Goal: Task Accomplishment & Management: Manage account settings

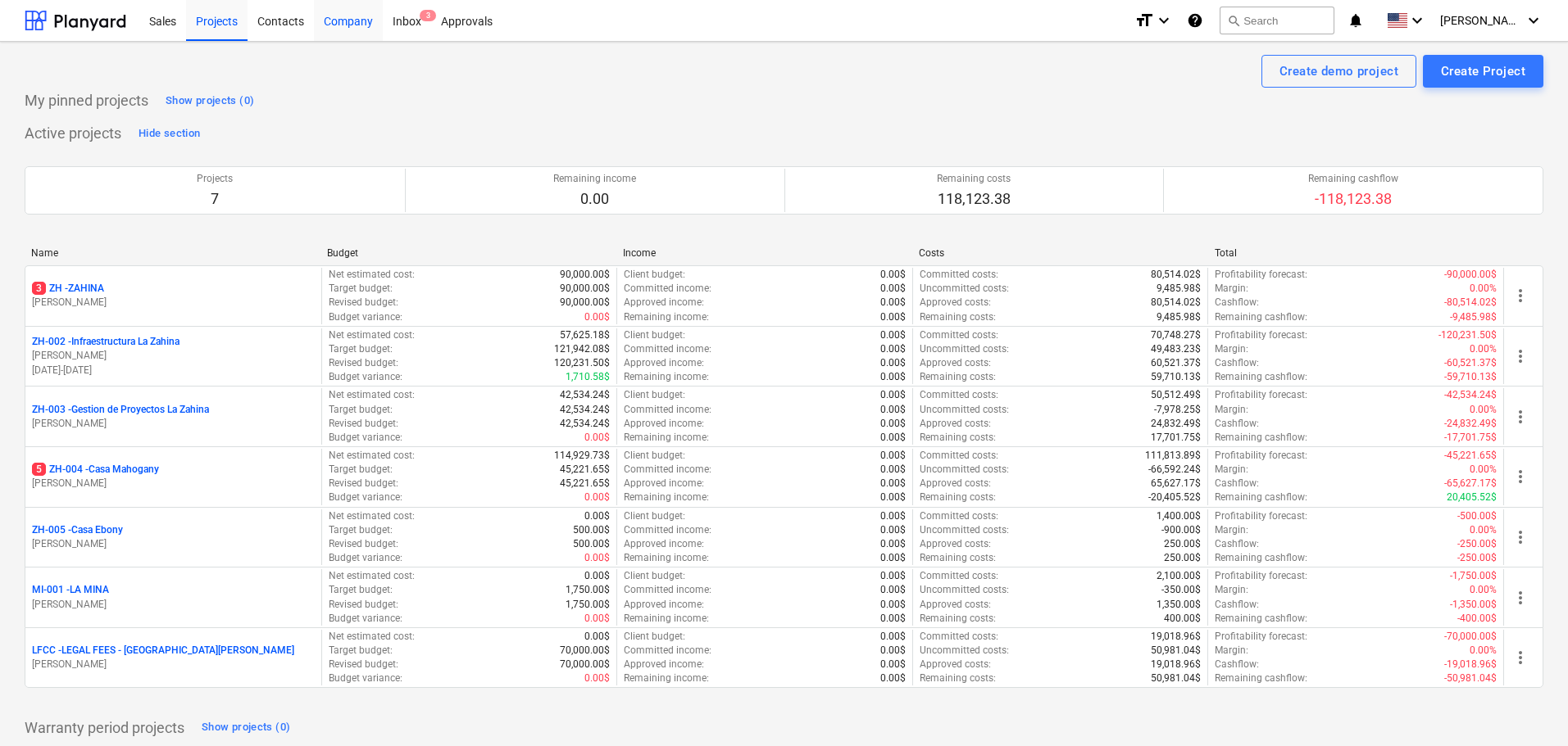
click at [353, 24] on div "Company" at bounding box center [348, 20] width 69 height 42
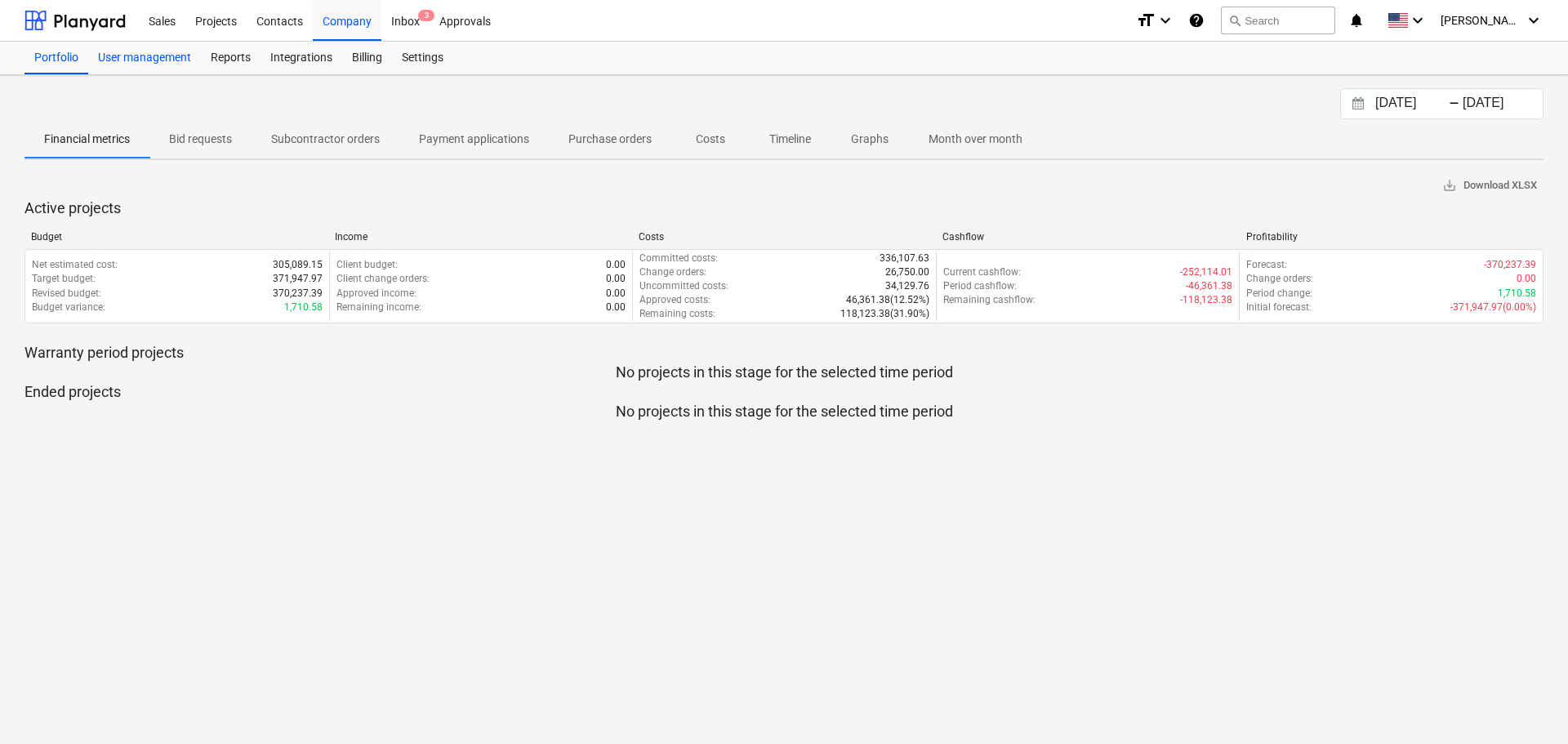
click at [164, 59] on div "User management" at bounding box center [144, 58] width 113 height 32
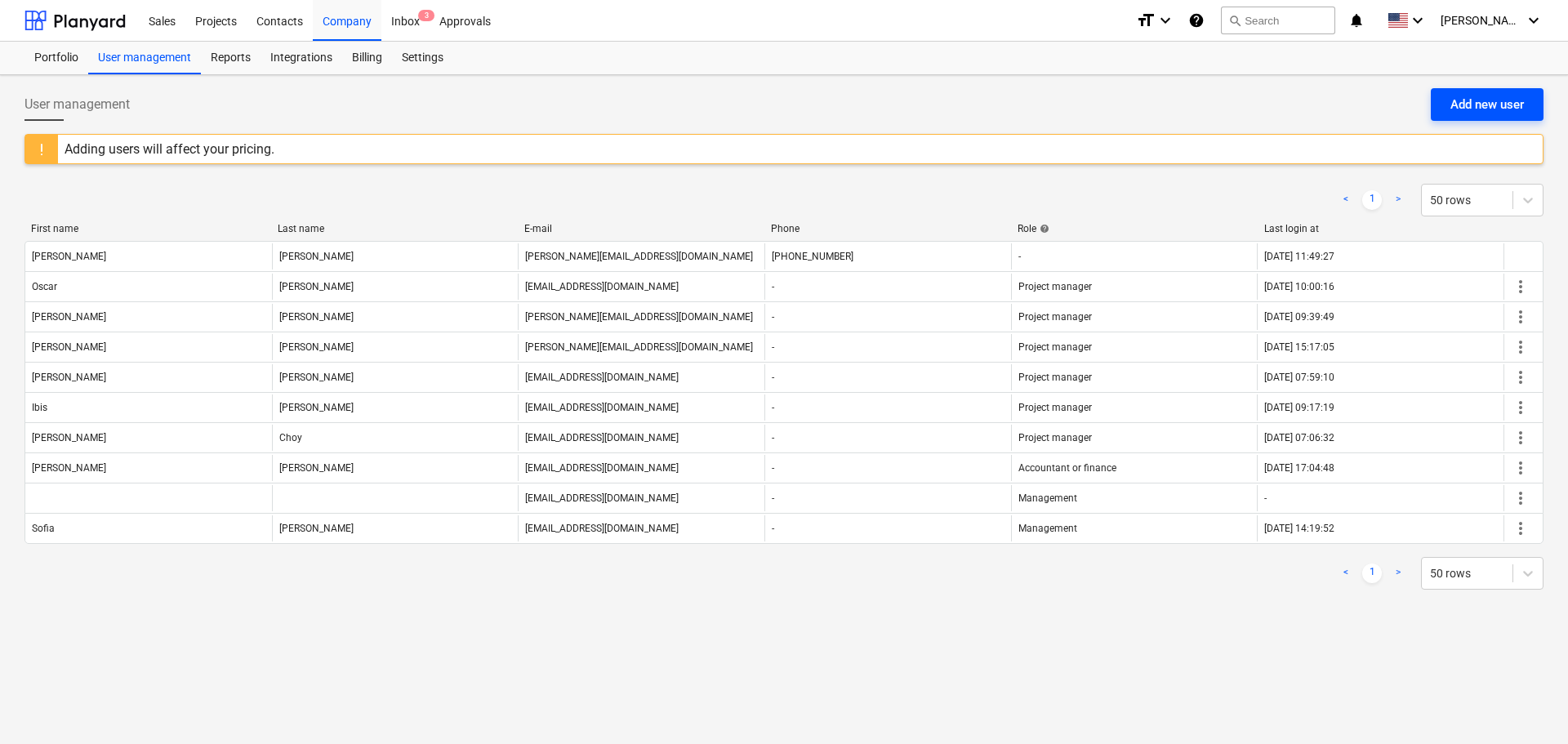
click at [1461, 100] on div "Add new user" at bounding box center [1488, 105] width 73 height 21
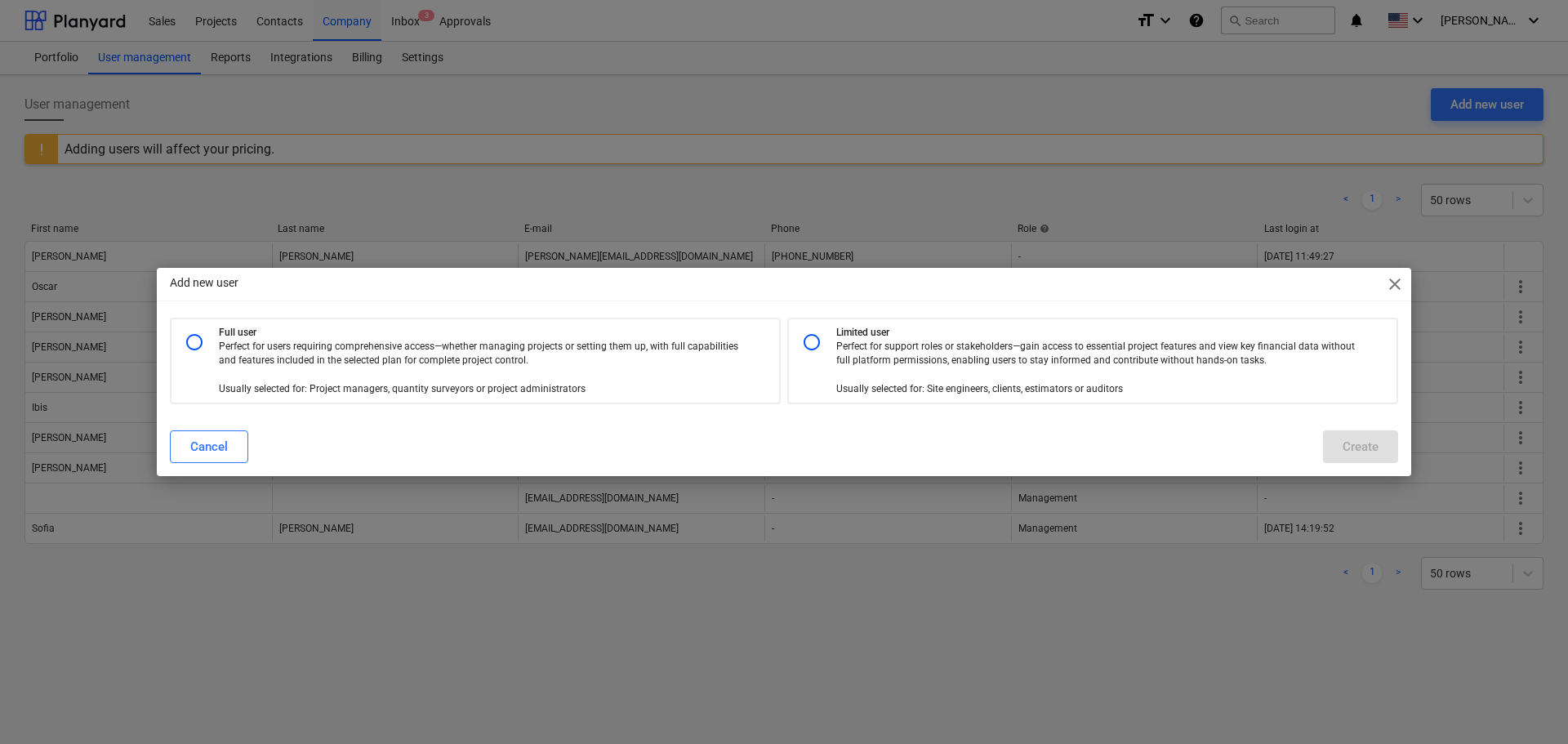
click at [196, 338] on input "radio" at bounding box center [194, 341] width 32 height 32
radio input "true"
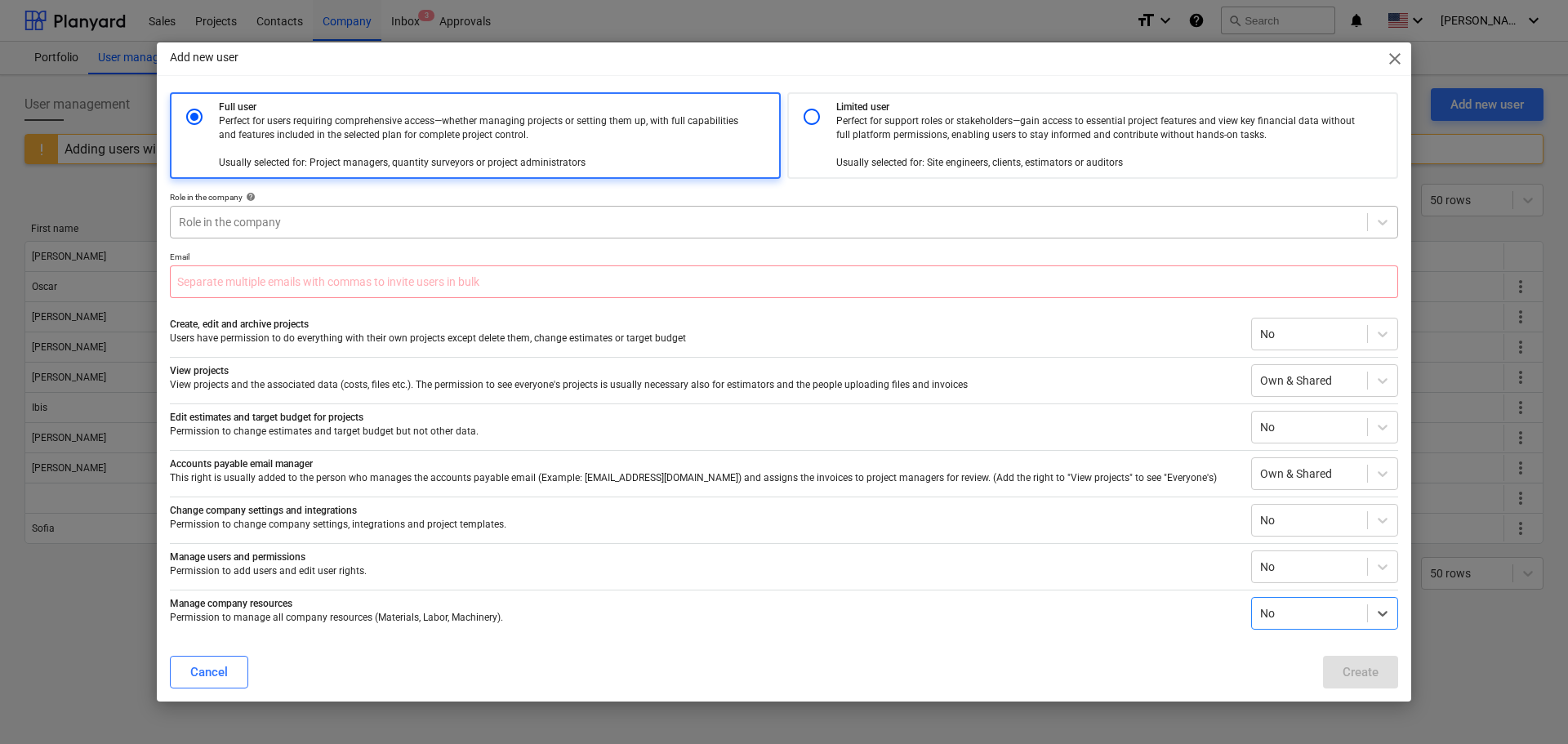
click at [209, 229] on div at bounding box center [769, 222] width 1180 height 17
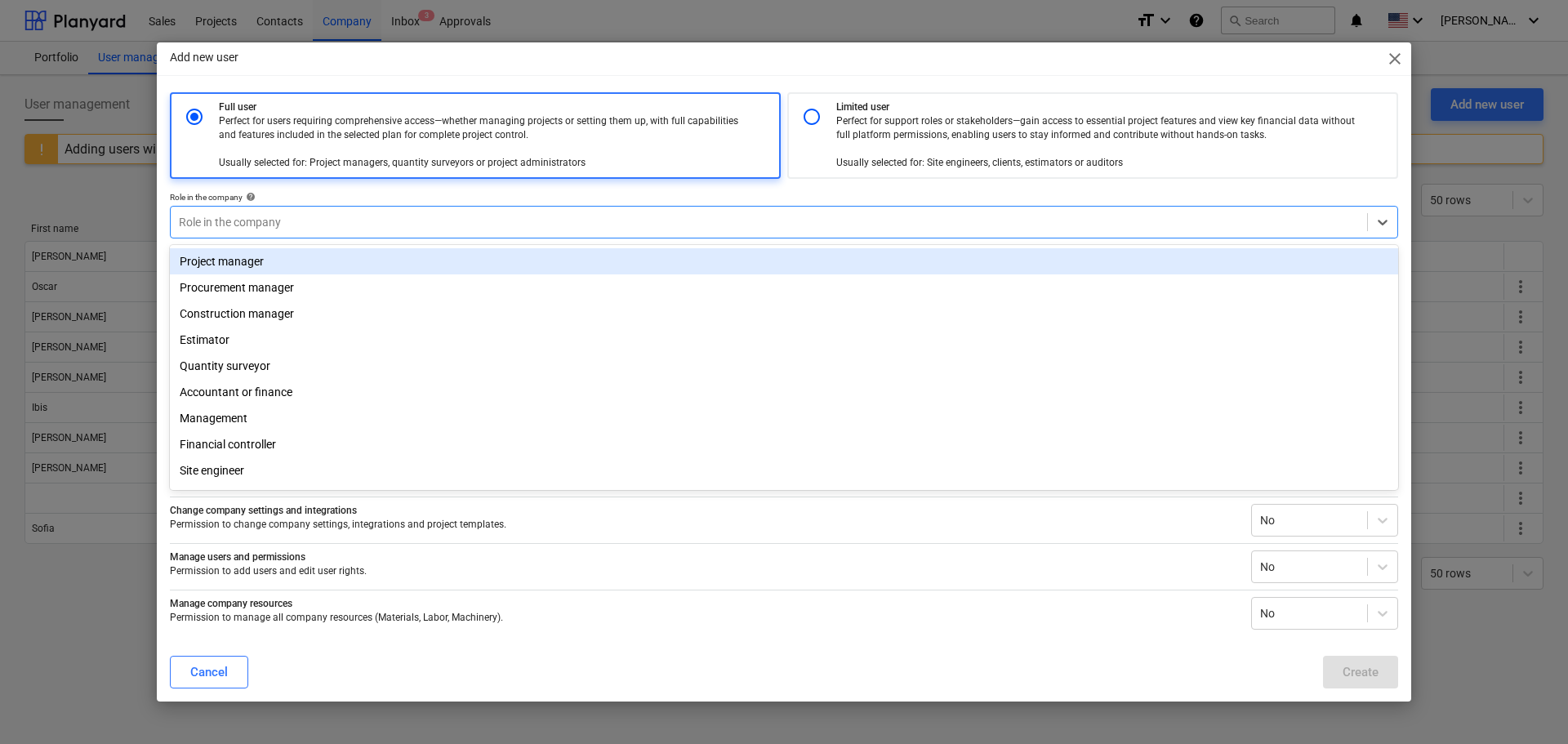
click at [248, 261] on div "Project manager" at bounding box center [784, 261] width 1228 height 26
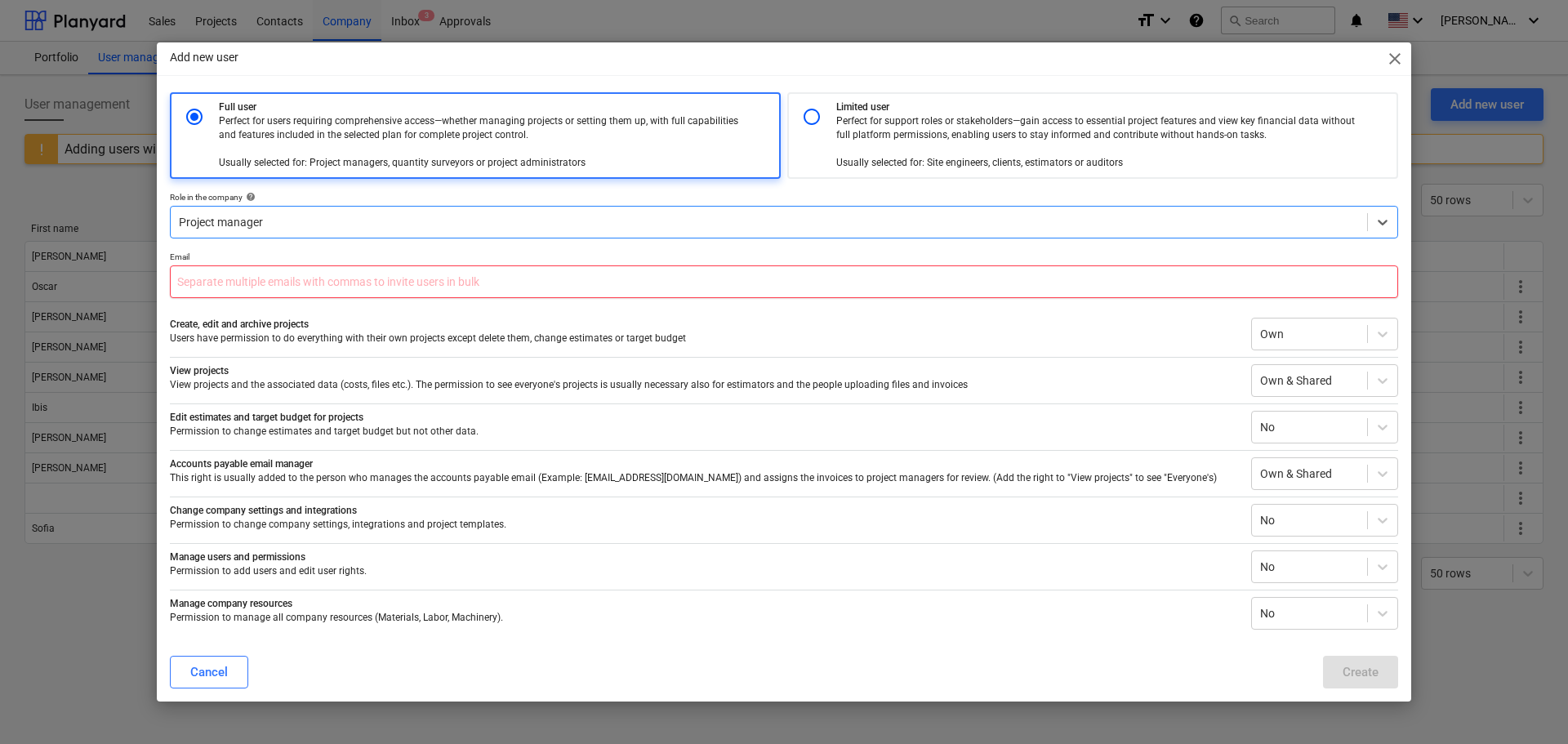
click at [242, 277] on input "text" at bounding box center [784, 281] width 1228 height 32
paste input "christian.titze@me.com"
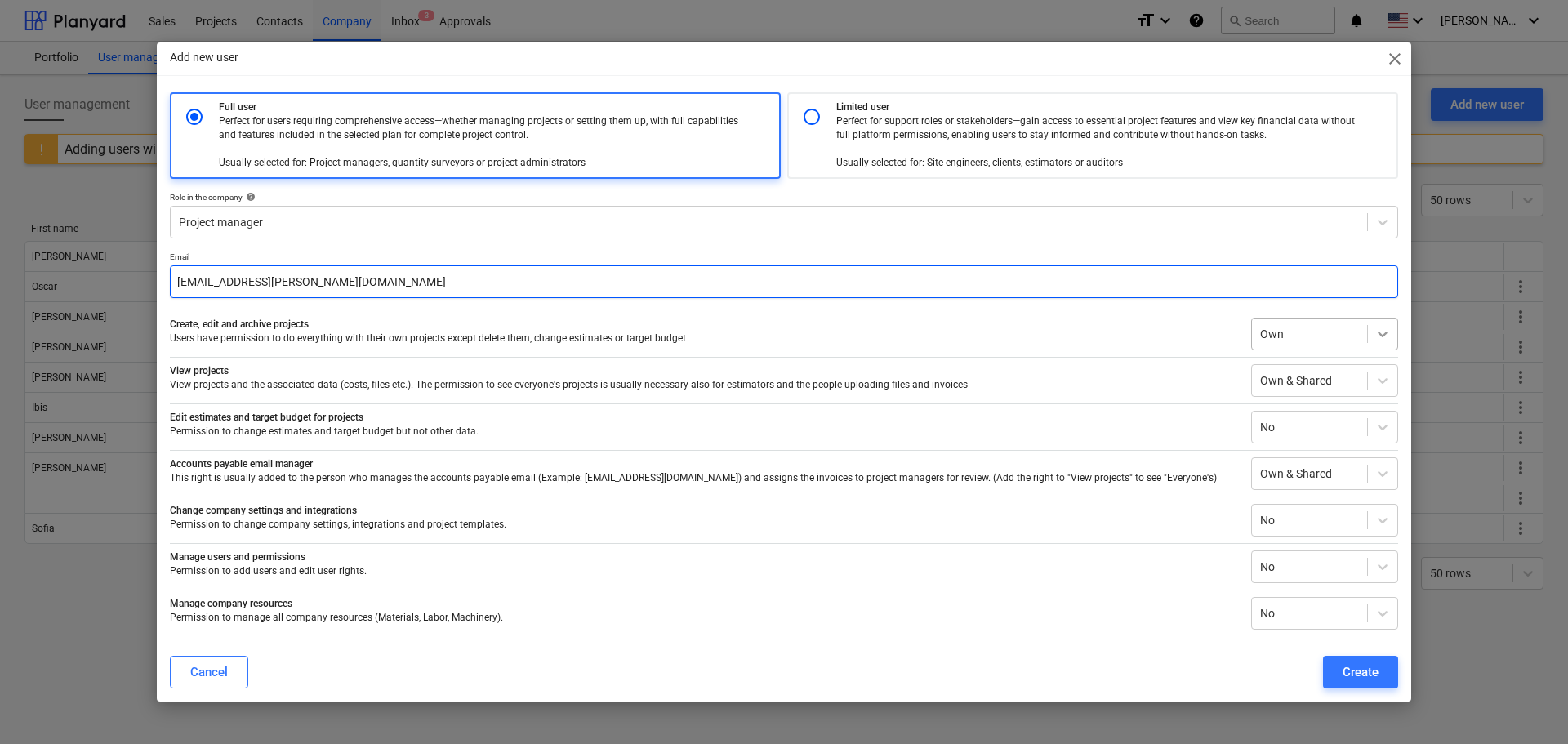
type input "christian.titze@me.com"
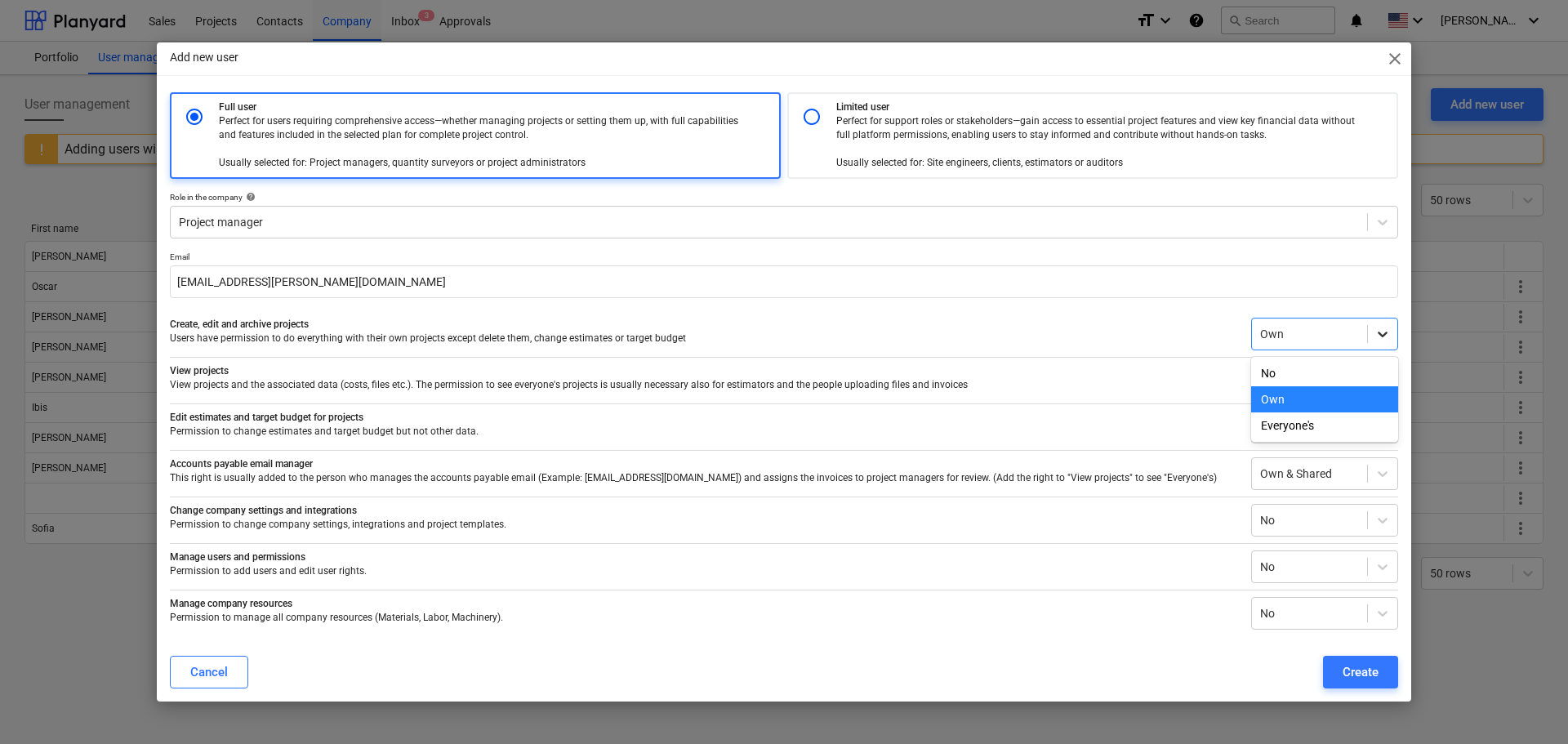
click at [1371, 341] on div at bounding box center [1383, 334] width 30 height 30
click at [1318, 427] on div "Everyone's" at bounding box center [1324, 425] width 147 height 26
click at [1372, 426] on div at bounding box center [1383, 427] width 30 height 30
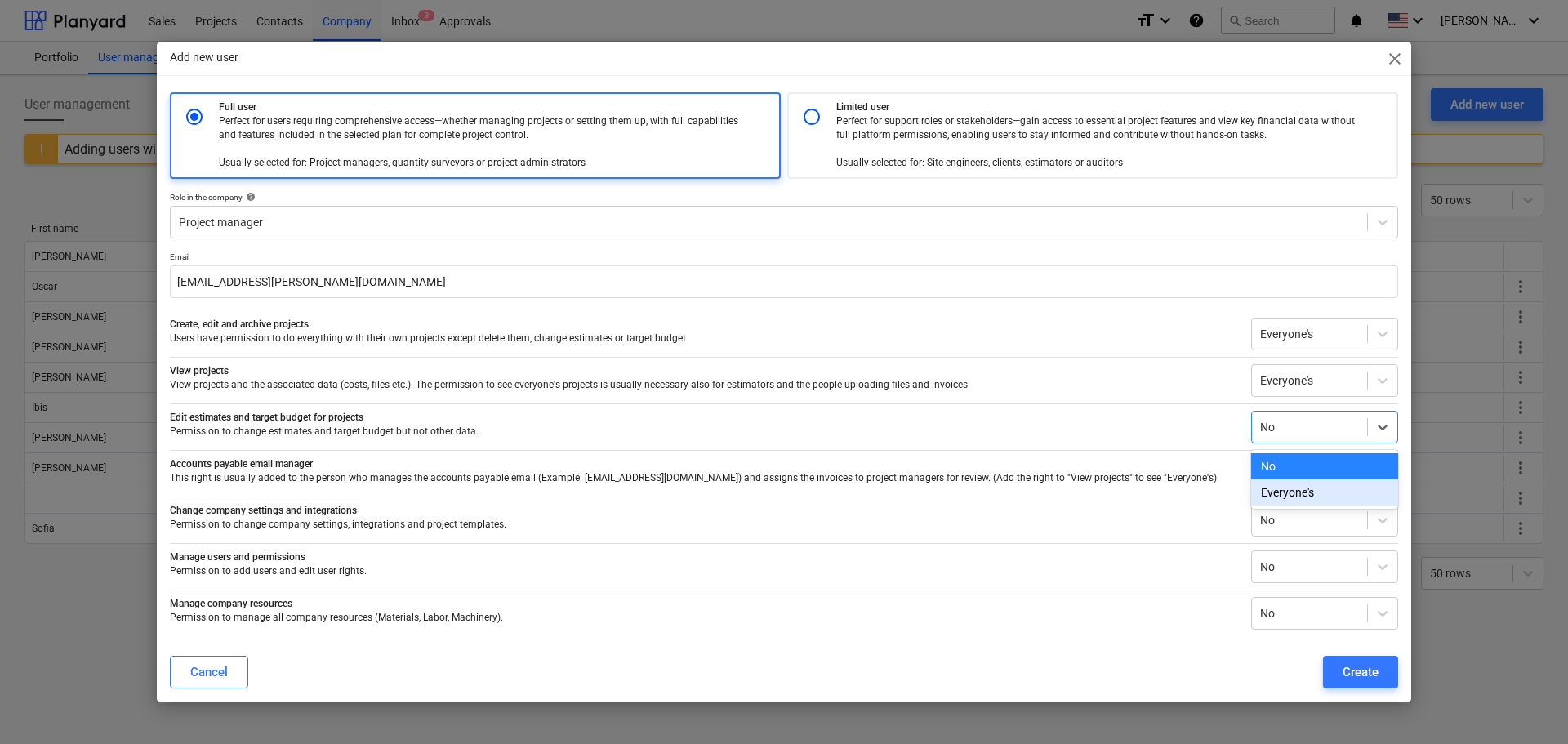
click at [1355, 494] on div "Everyone's" at bounding box center [1324, 493] width 147 height 26
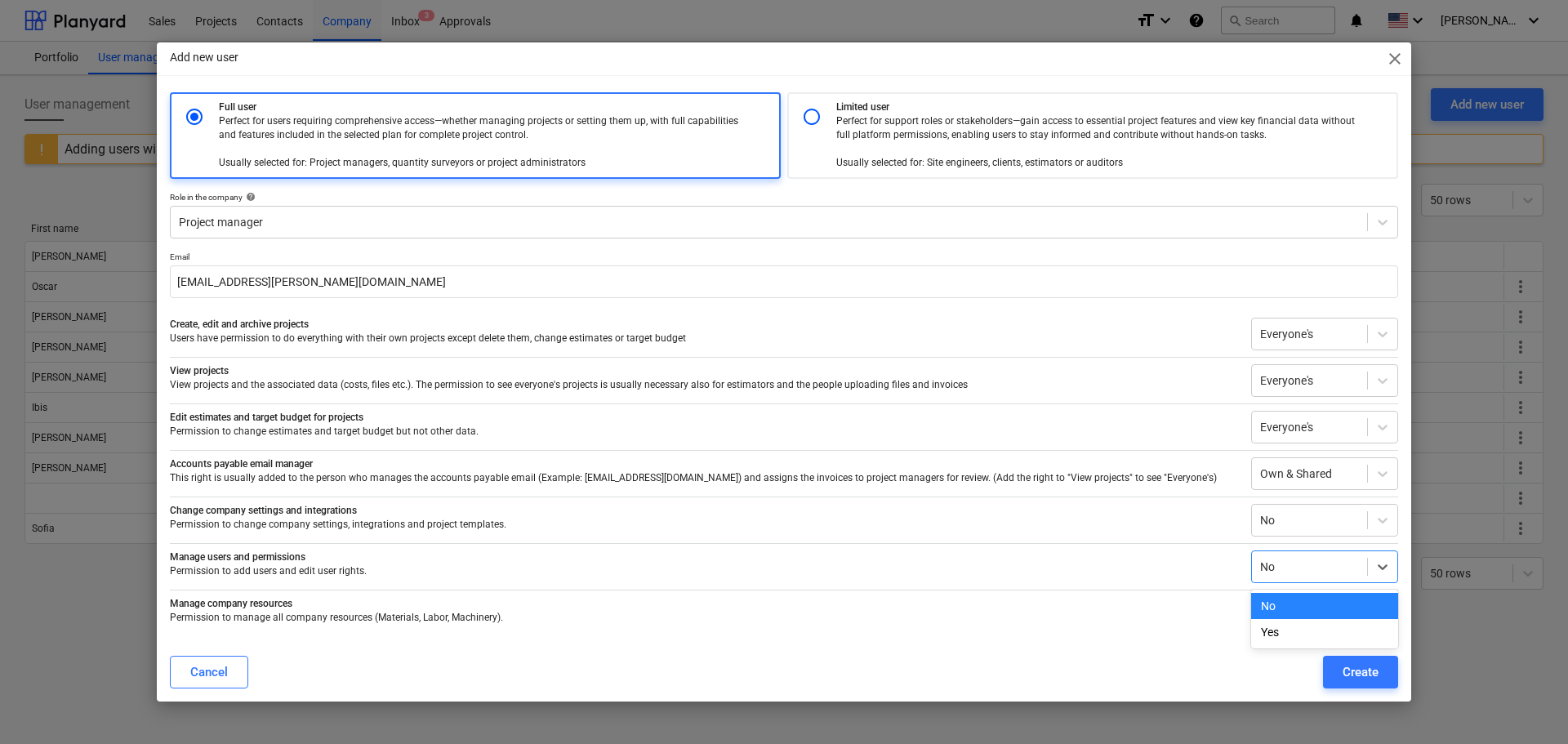
click at [1307, 568] on div at bounding box center [1310, 567] width 99 height 17
click at [1289, 630] on div "Yes" at bounding box center [1324, 632] width 147 height 26
click at [1291, 614] on div at bounding box center [1310, 613] width 99 height 17
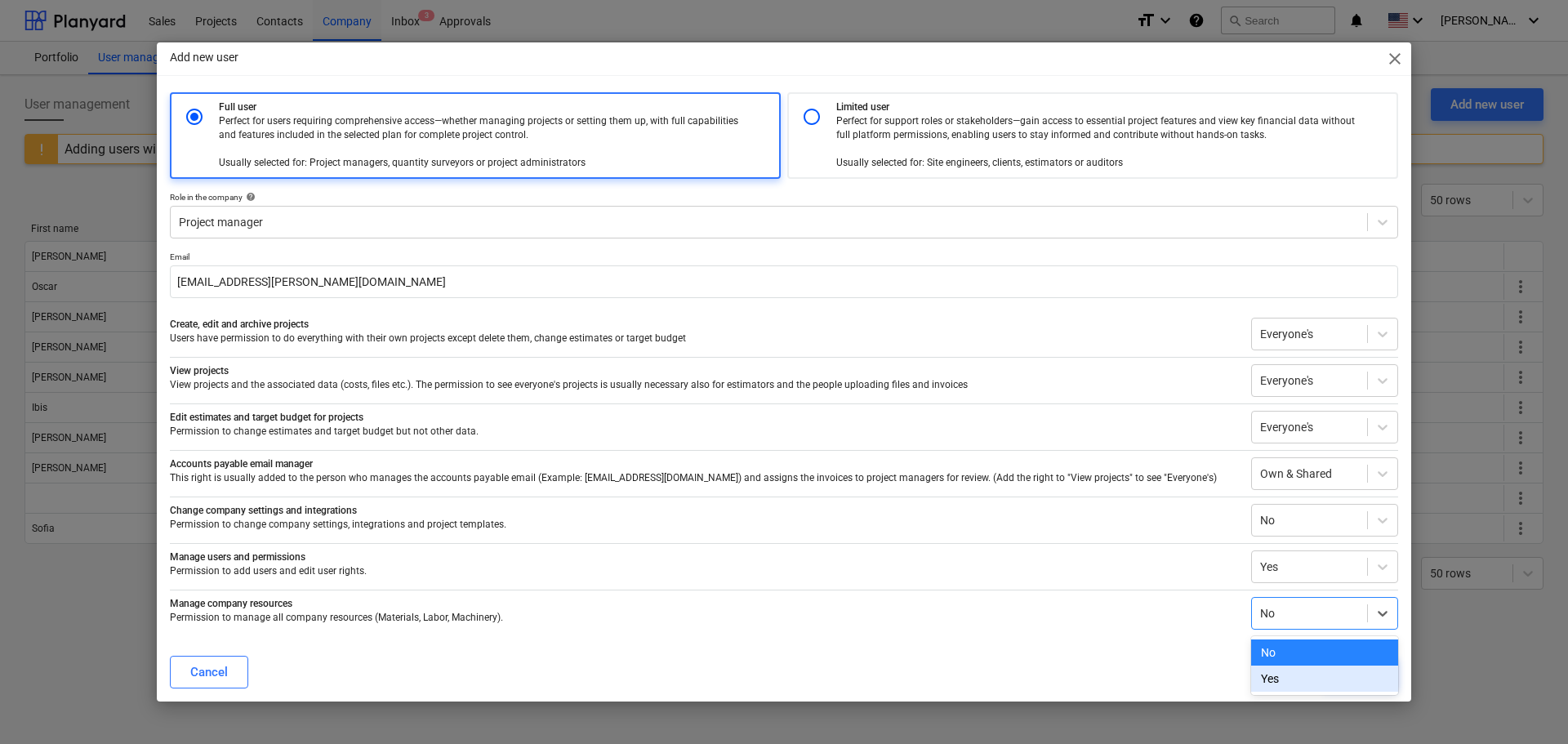
click at [1274, 681] on div "Yes" at bounding box center [1324, 679] width 147 height 26
click at [630, 522] on p "Permission to change company settings, integrations and project templates." at bounding box center [705, 525] width 1069 height 14
click at [1362, 670] on div "Create" at bounding box center [1360, 672] width 36 height 21
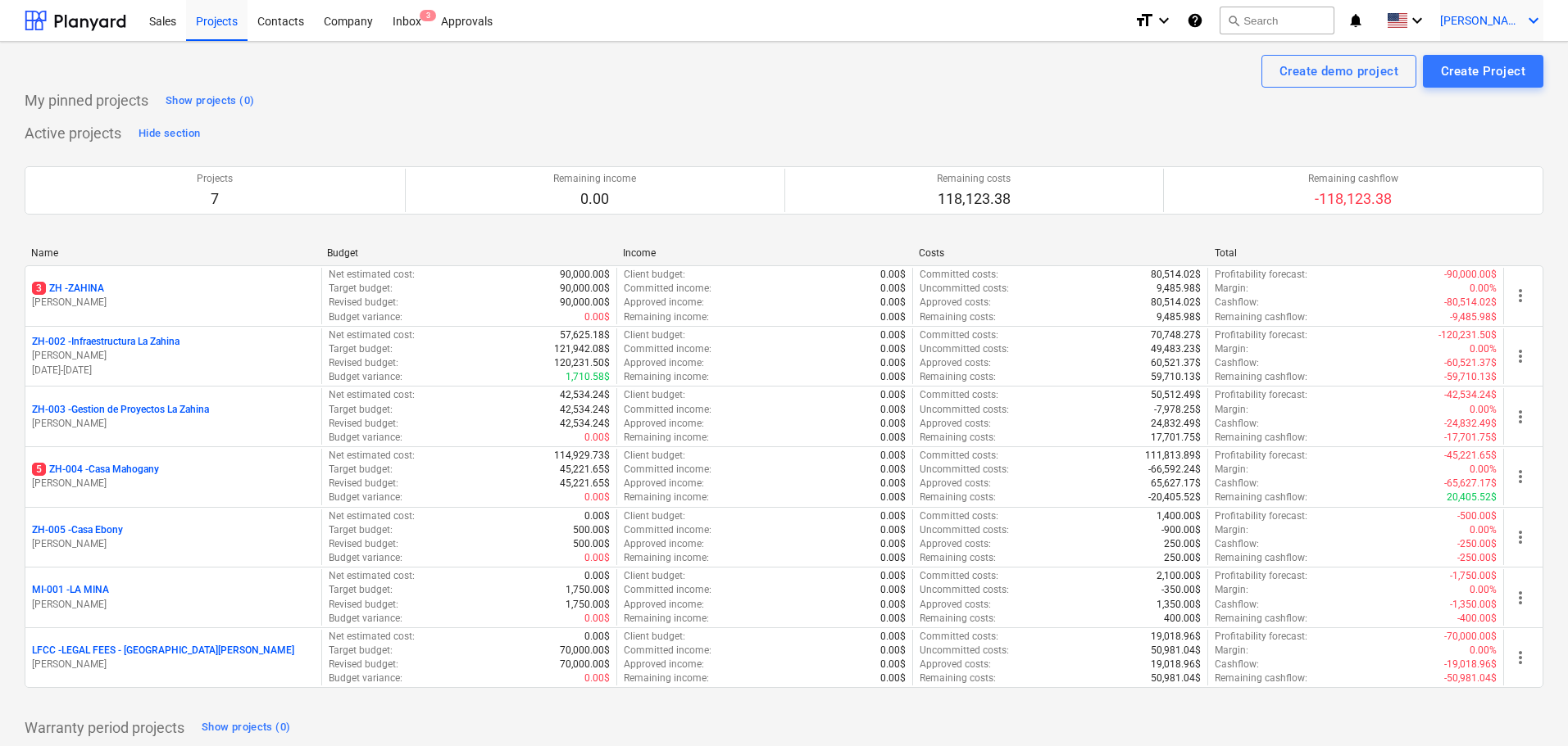
click at [1505, 20] on span "[PERSON_NAME]" at bounding box center [1481, 20] width 82 height 13
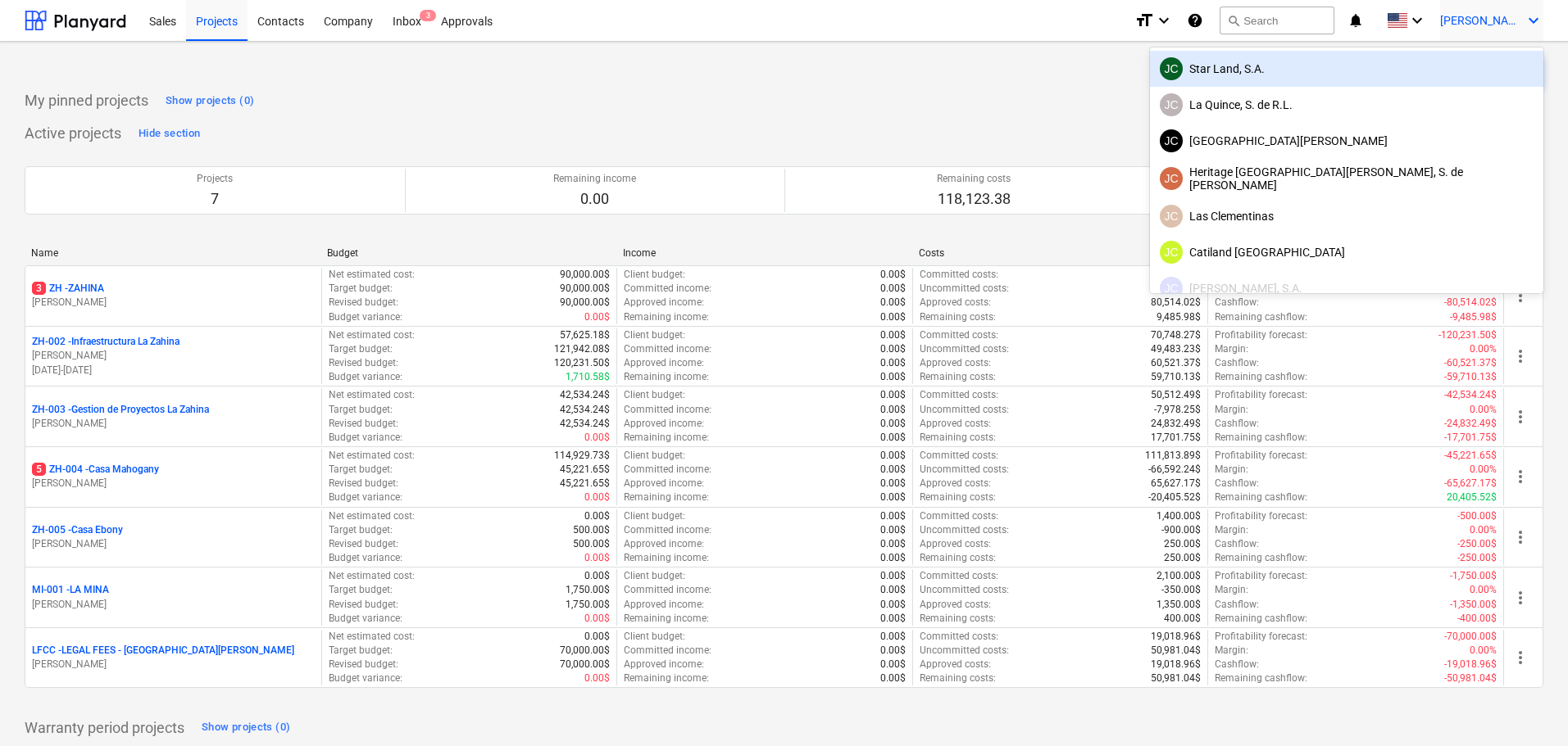
click at [1390, 67] on div "JC Star Land, S.A." at bounding box center [1346, 68] width 374 height 23
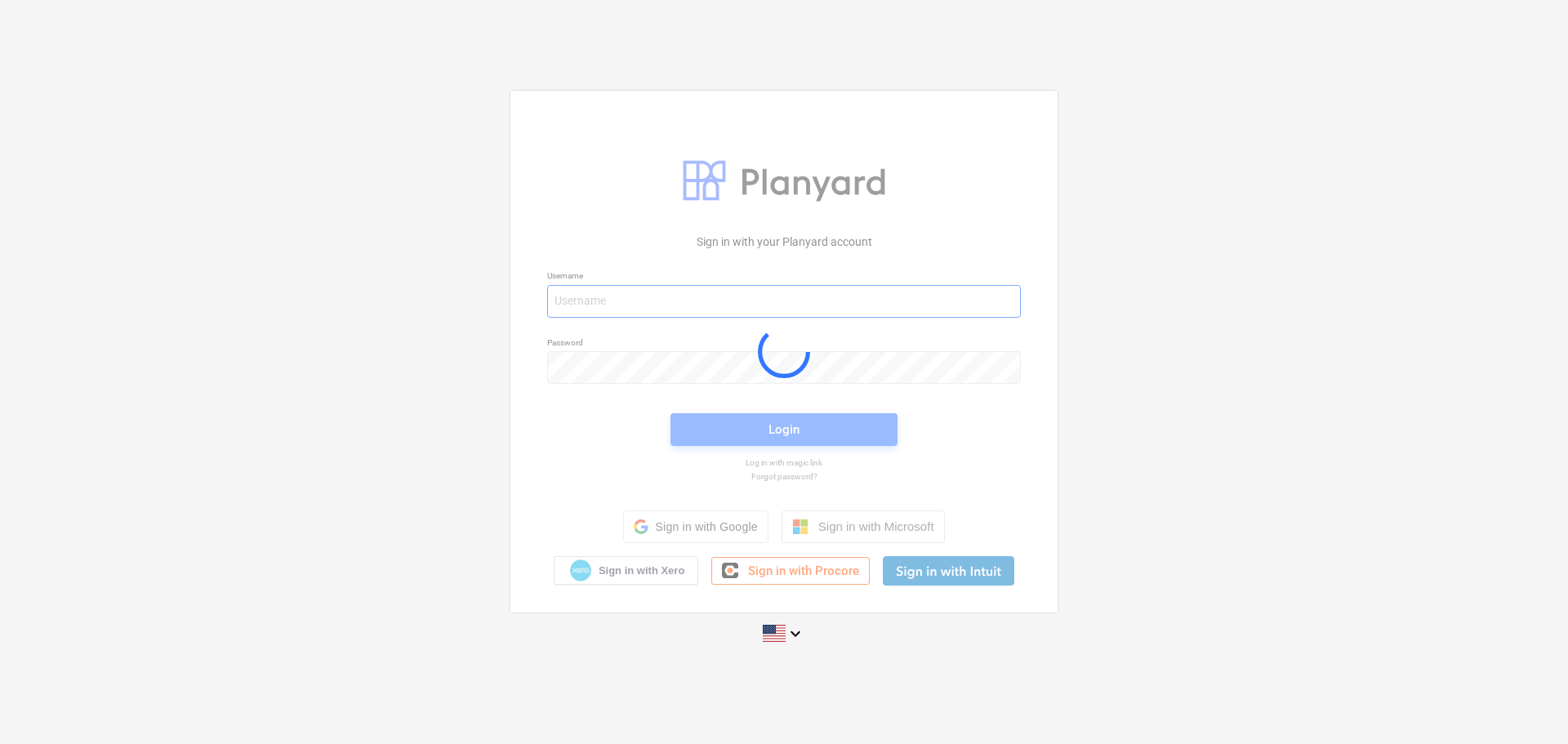
type input "[PERSON_NAME][EMAIL_ADDRESS][DOMAIN_NAME]"
